Goal: Task Accomplishment & Management: Manage account settings

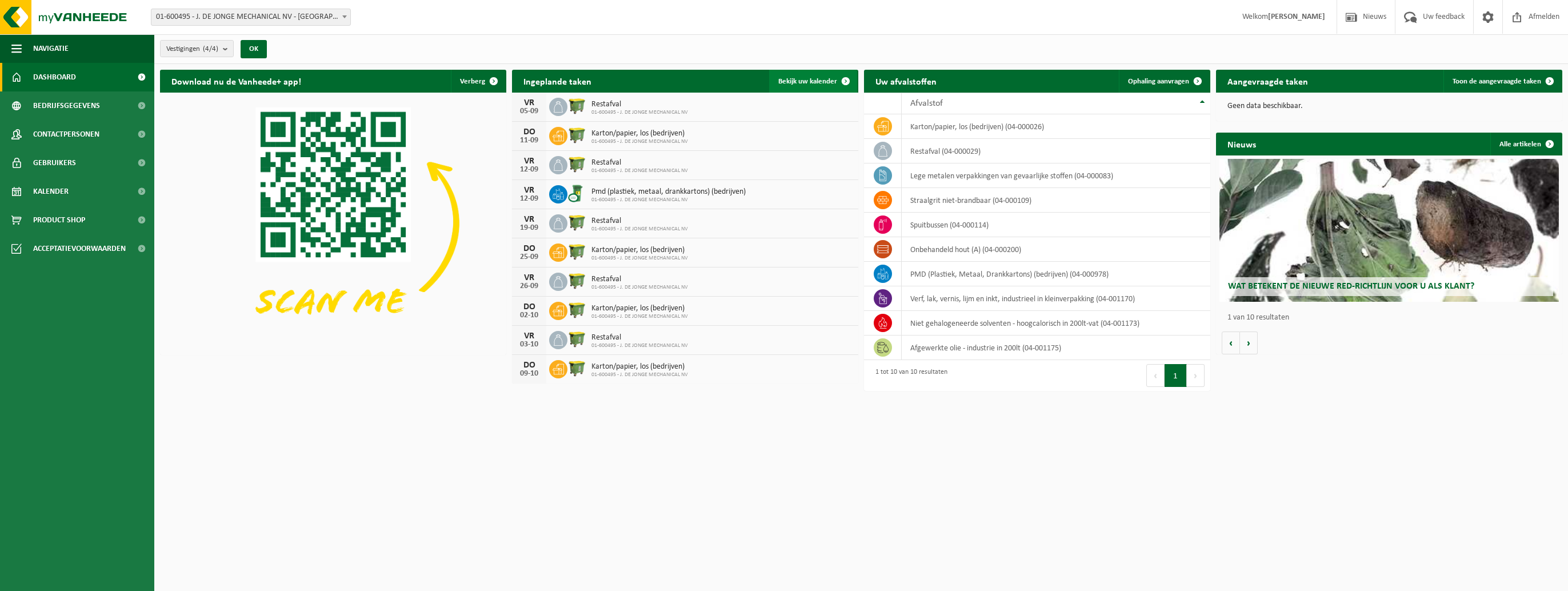
click at [800, 81] on span "Bekijk uw kalender" at bounding box center [808, 81] width 59 height 7
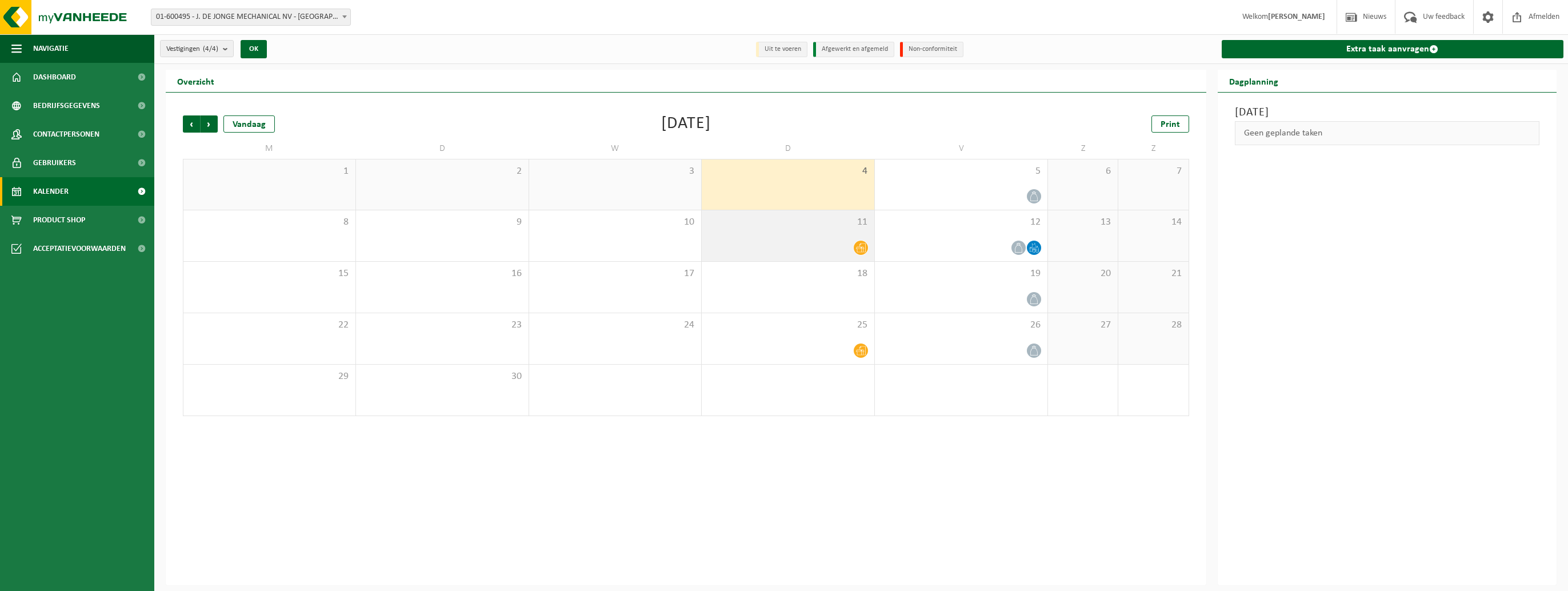
click at [865, 248] on icon at bounding box center [861, 247] width 10 height 10
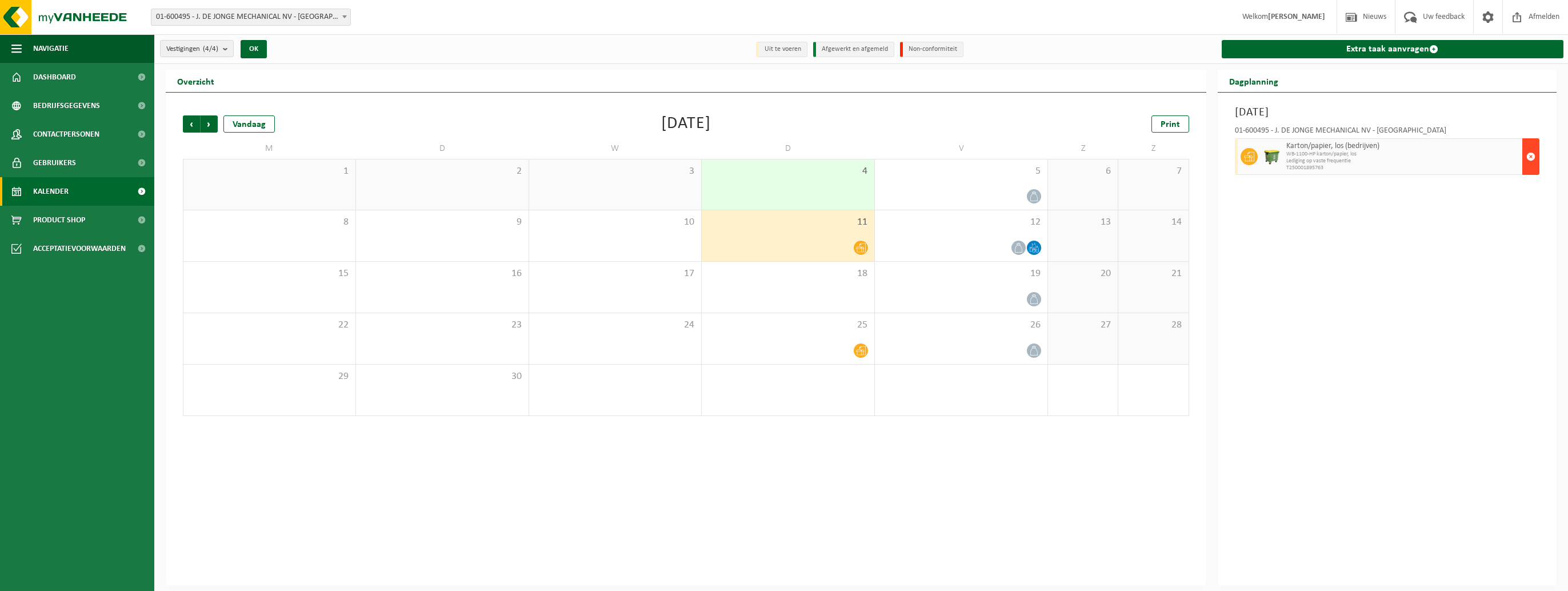
click at [1534, 158] on span "button" at bounding box center [1531, 156] width 9 height 23
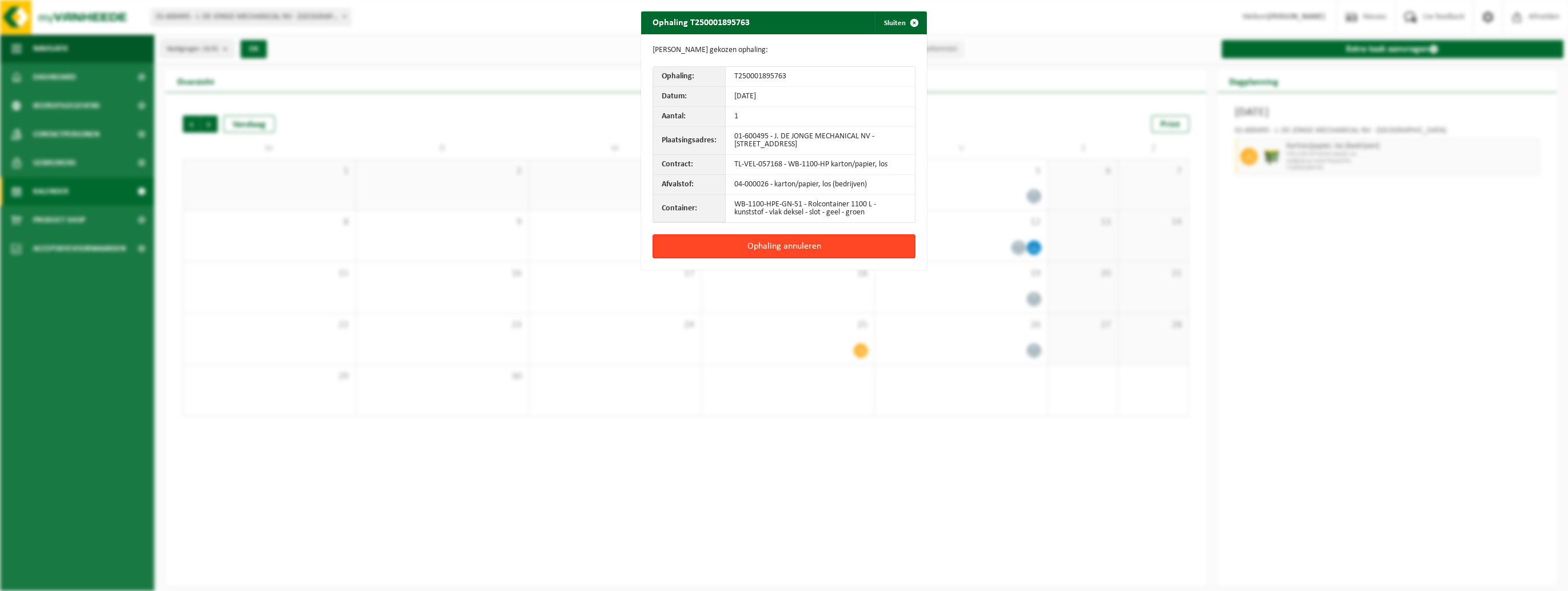
click at [798, 239] on button "Ophaling annuleren" at bounding box center [784, 246] width 263 height 24
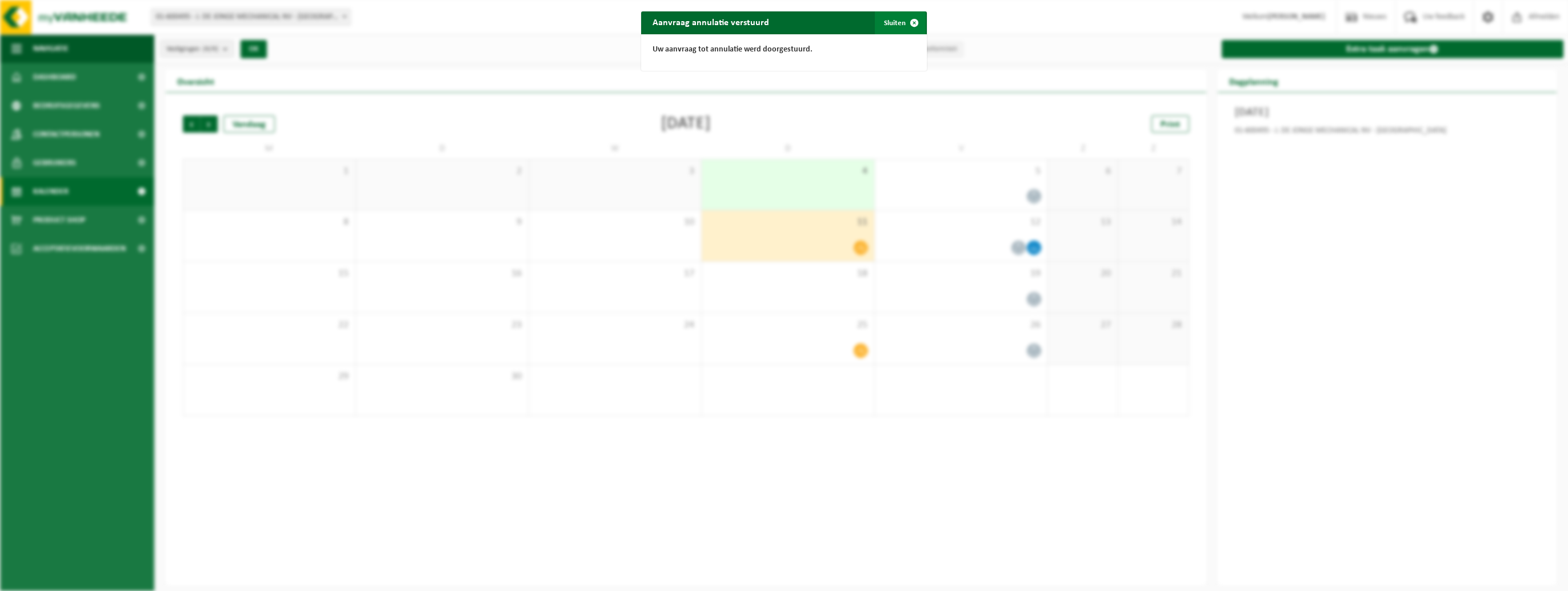
click at [890, 19] on button "Sluiten" at bounding box center [900, 22] width 51 height 23
